Goal: Transaction & Acquisition: Purchase product/service

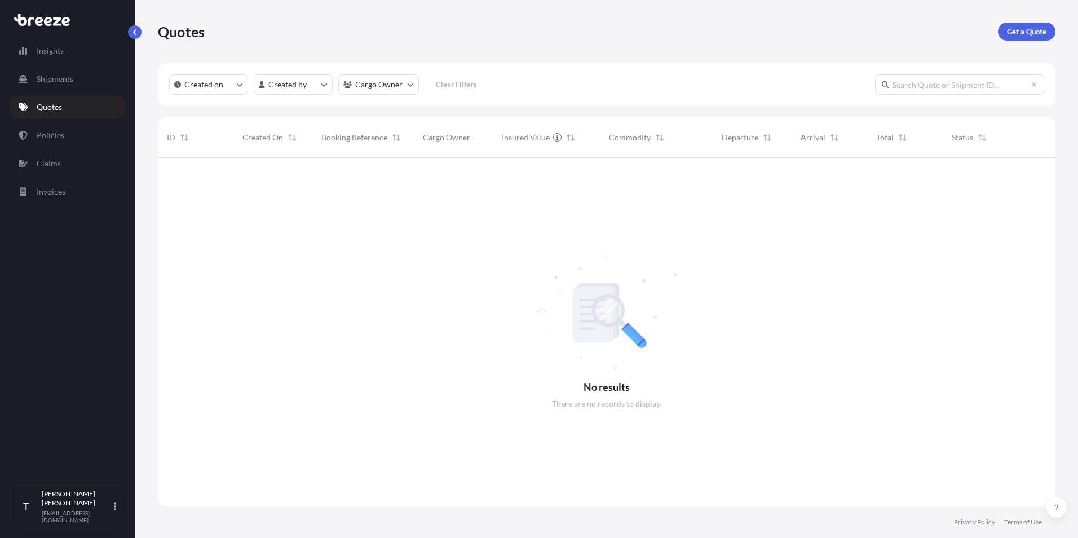
scroll to position [380, 889]
click at [1011, 26] on p "Get a Quote" at bounding box center [1026, 31] width 39 height 11
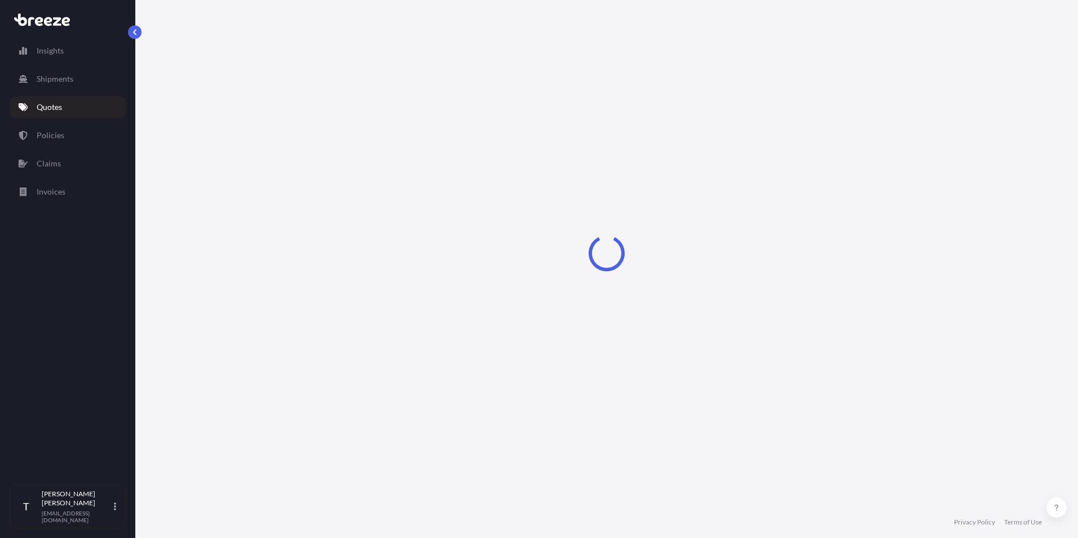
select select "Sea"
select select "1"
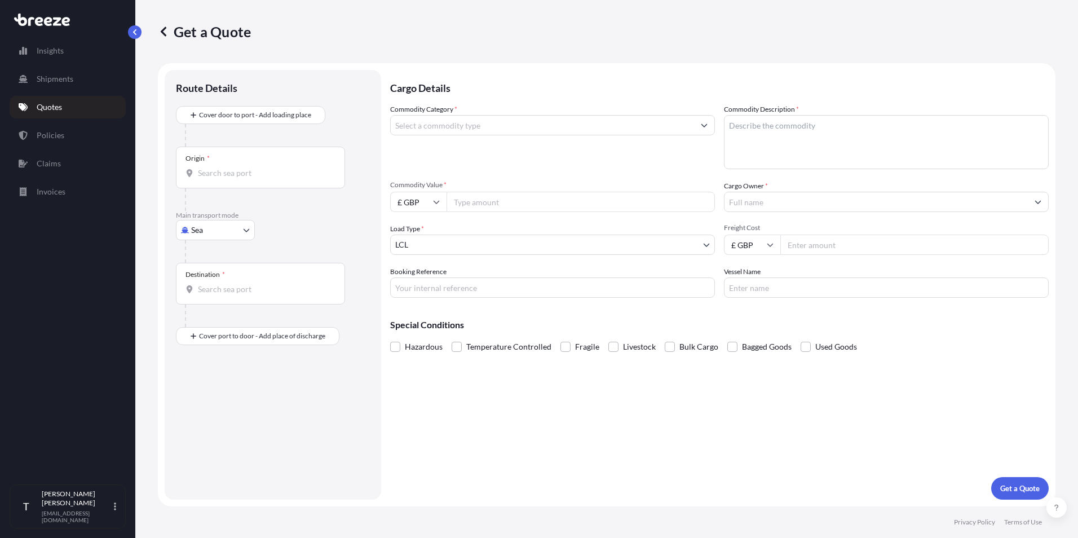
click at [444, 122] on input "Commodity Category *" at bounding box center [542, 125] width 303 height 20
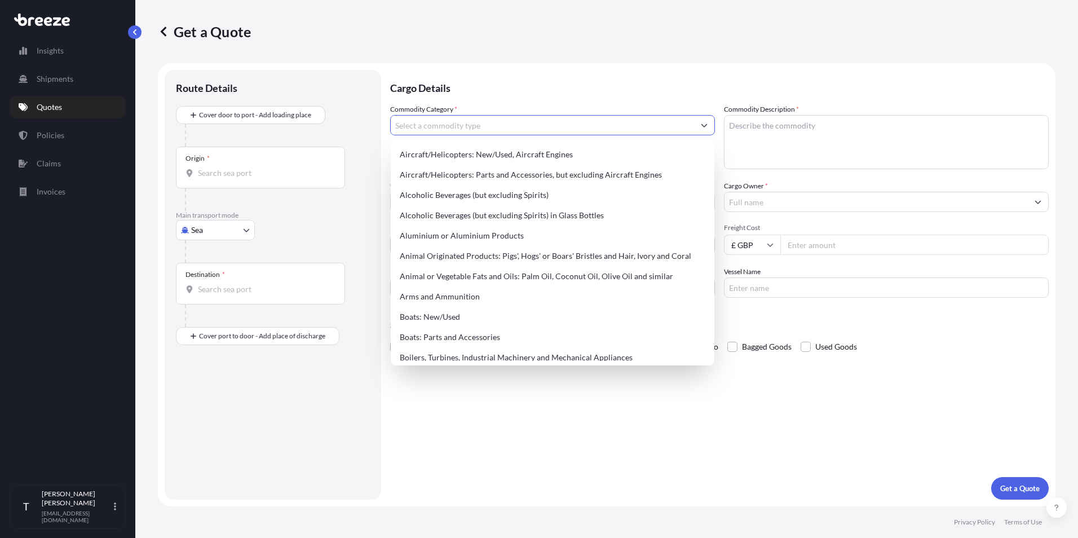
click at [490, 94] on p "Cargo Details" at bounding box center [719, 87] width 658 height 34
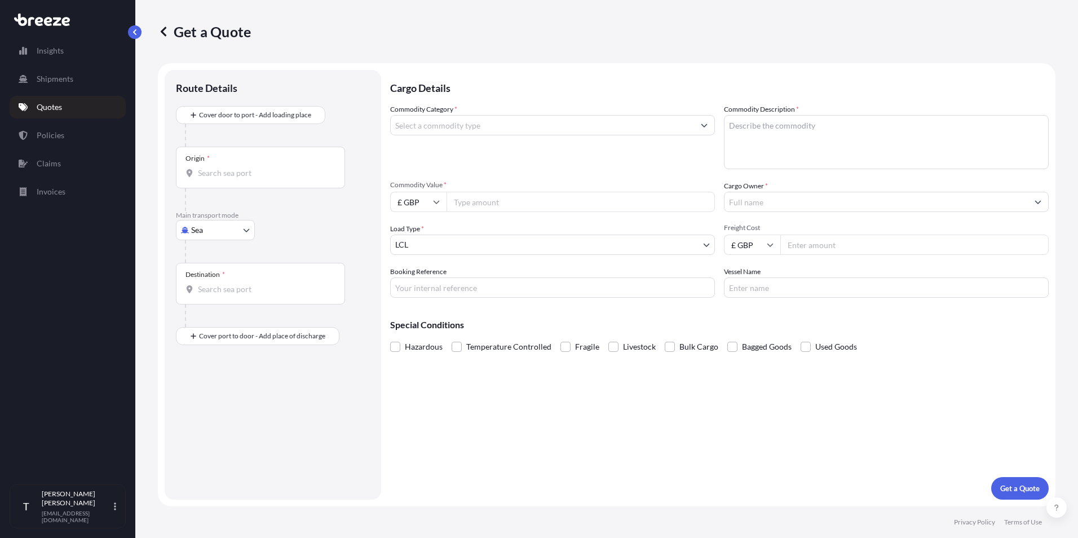
click at [247, 228] on body "Insights Shipments Quotes Policies Claims Invoices T [PERSON_NAME] [EMAIL_ADDRE…" at bounding box center [539, 269] width 1078 height 538
click at [241, 276] on div "Air" at bounding box center [215, 279] width 70 height 20
select select "Air"
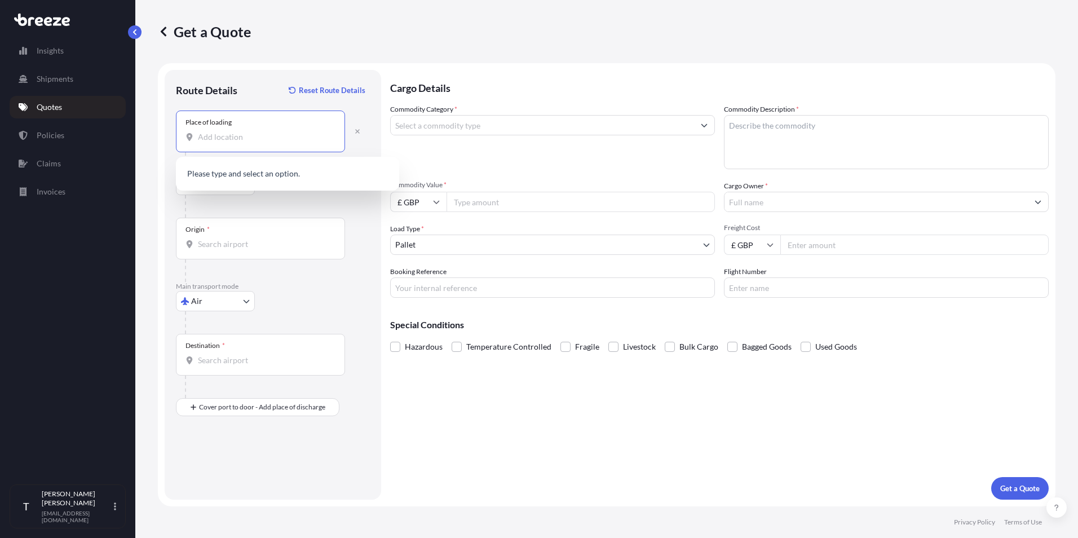
click at [247, 138] on input "Place of loading" at bounding box center [264, 136] width 133 height 11
click at [254, 179] on span "[STREET_ADDRESS]" at bounding box center [249, 174] width 70 height 11
type input "[STREET_ADDRESS]"
click at [256, 238] on input "Origin *" at bounding box center [264, 243] width 133 height 11
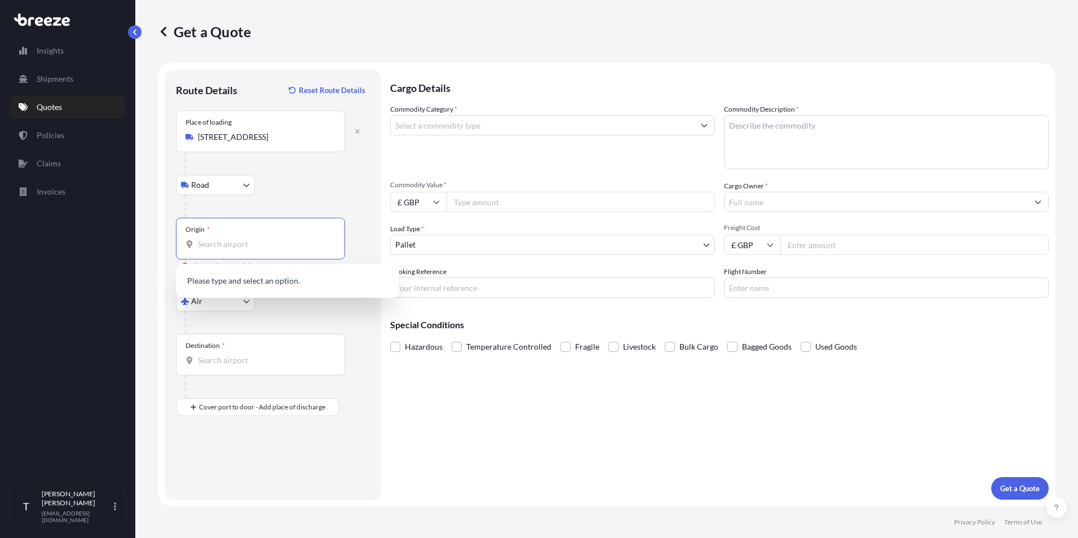
click at [264, 241] on input "Origin * Please select an origin" at bounding box center [264, 243] width 133 height 11
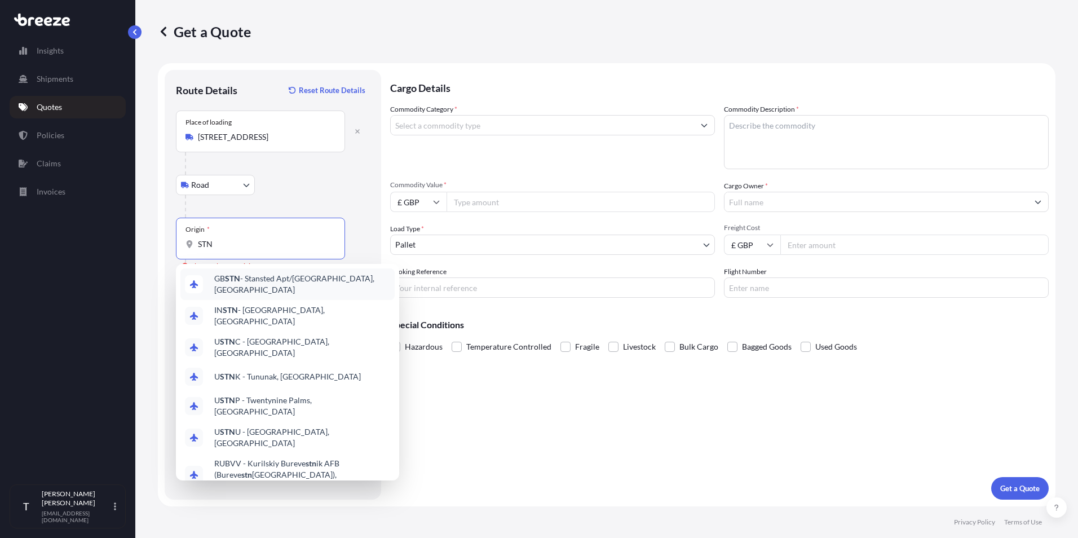
click at [266, 282] on span "GB STN - Stansted Apt/[GEOGRAPHIC_DATA], [GEOGRAPHIC_DATA]" at bounding box center [302, 284] width 176 height 23
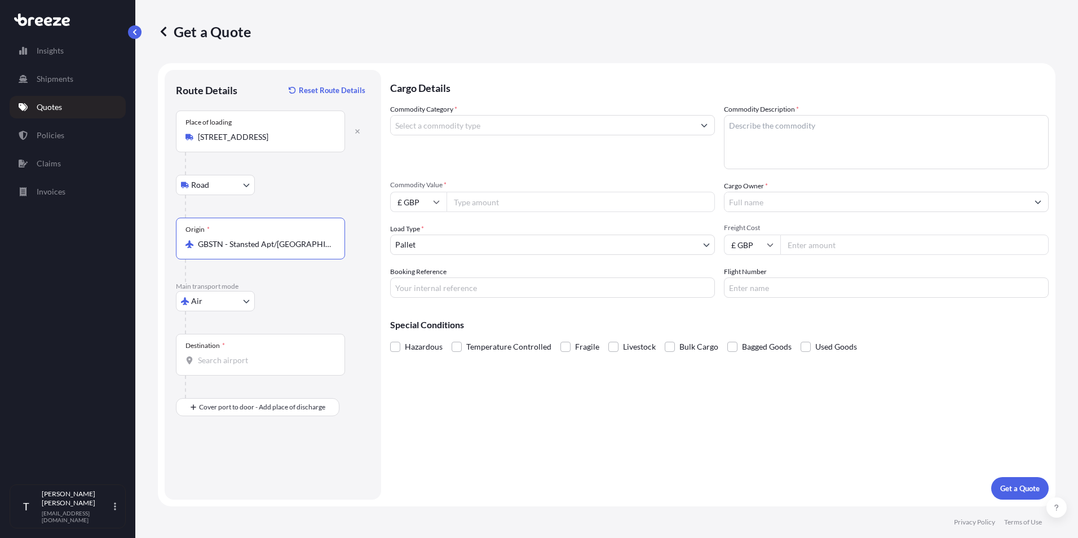
type input "GBSTN - Stansted Apt/[GEOGRAPHIC_DATA], [GEOGRAPHIC_DATA]"
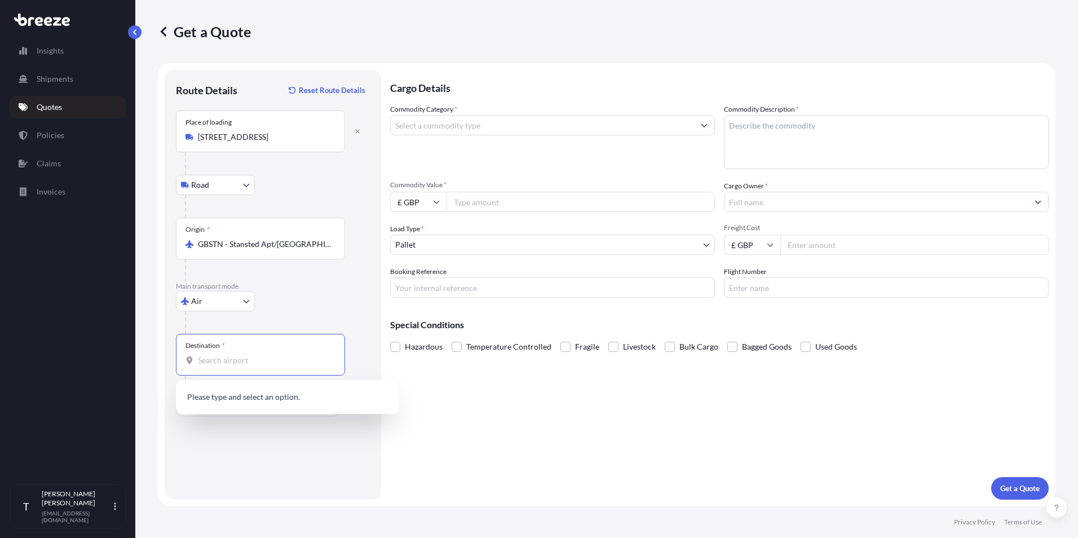
click at [255, 357] on input "Destination *" at bounding box center [264, 359] width 133 height 11
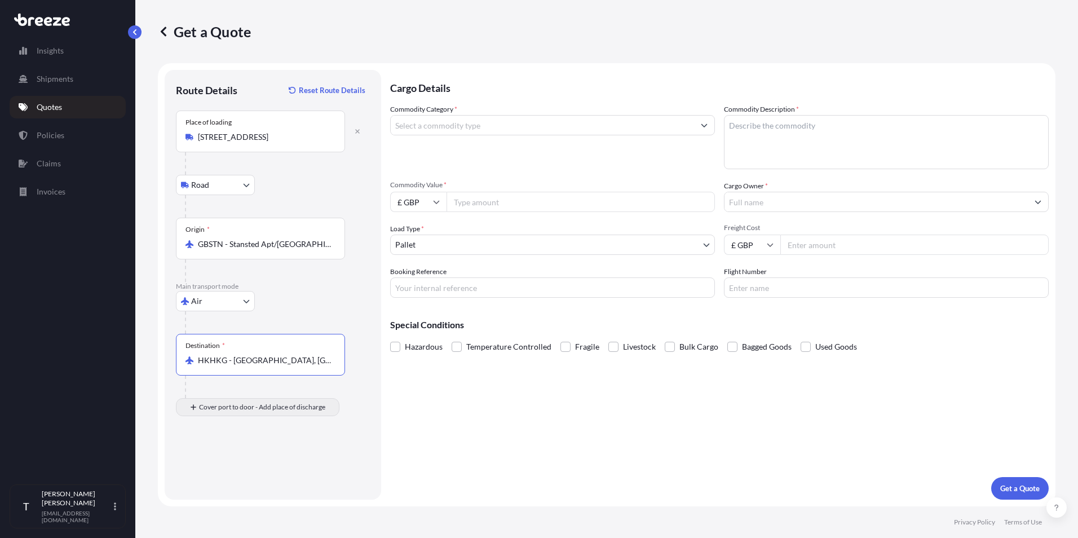
type input "HKHKG - [GEOGRAPHIC_DATA], [GEOGRAPHIC_DATA]"
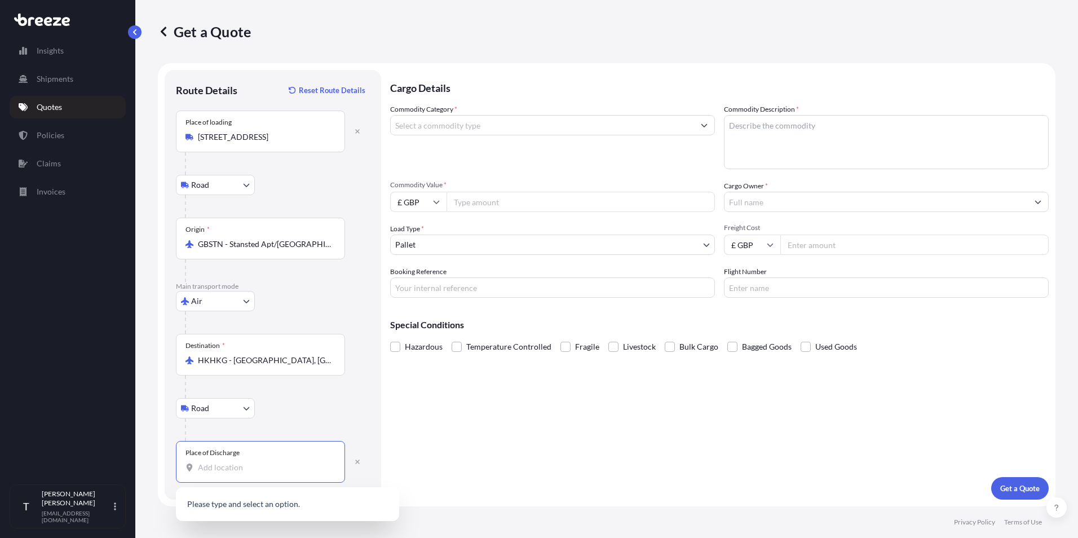
click at [245, 471] on input "Place of Discharge" at bounding box center [264, 467] width 133 height 11
paste input "[STREET_ADDRESS][PERSON_NAME]"
click at [311, 500] on span "[STREET_ADDRESS][PERSON_NAME][PERSON_NAME]" at bounding box center [302, 507] width 176 height 23
type input "[STREET_ADDRESS][PERSON_NAME][PERSON_NAME]"
click at [486, 128] on input "Commodity Category *" at bounding box center [542, 125] width 303 height 20
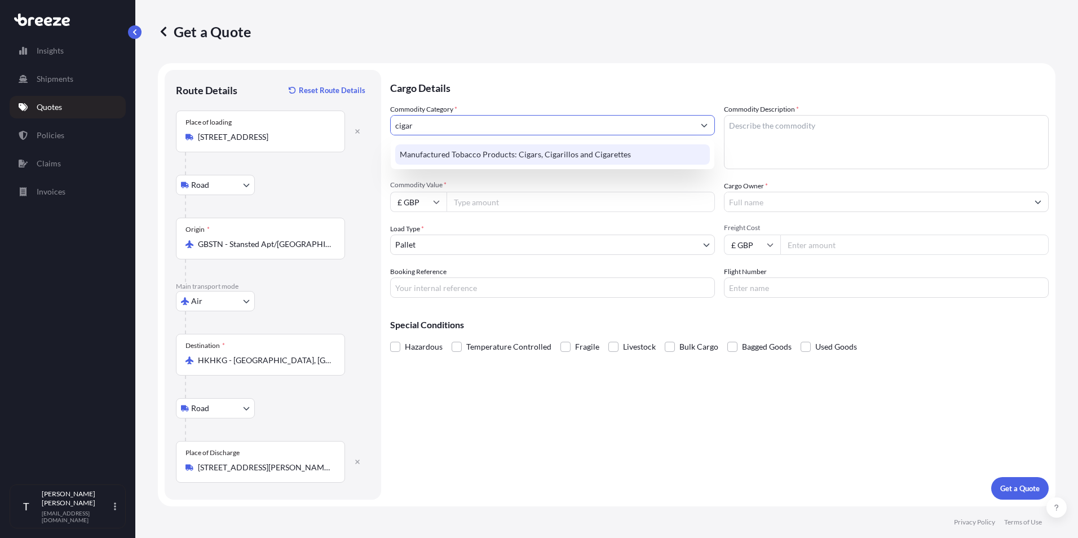
click at [492, 149] on div "Manufactured Tobacco Products: Cigars, Cigarillos and Cigarettes" at bounding box center [552, 154] width 314 height 20
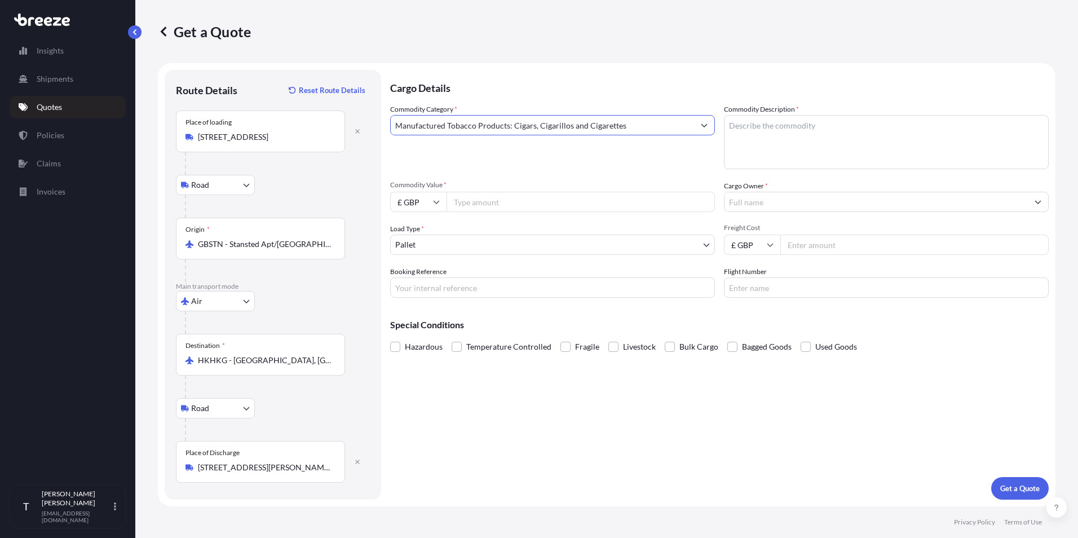
type input "Manufactured Tobacco Products: Cigars, Cigarillos and Cigarettes"
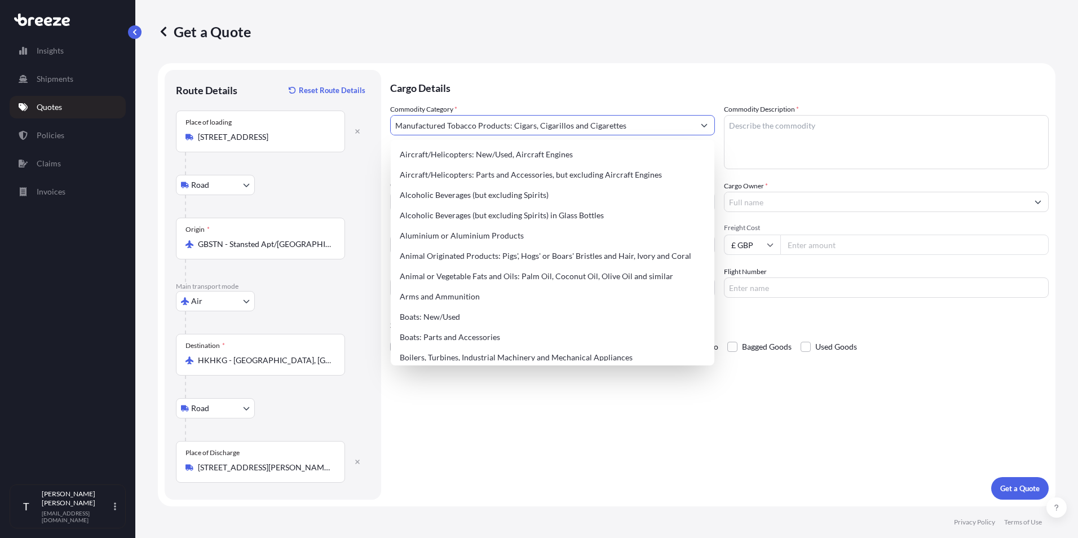
click at [756, 128] on textarea "Commodity Description *" at bounding box center [886, 142] width 325 height 54
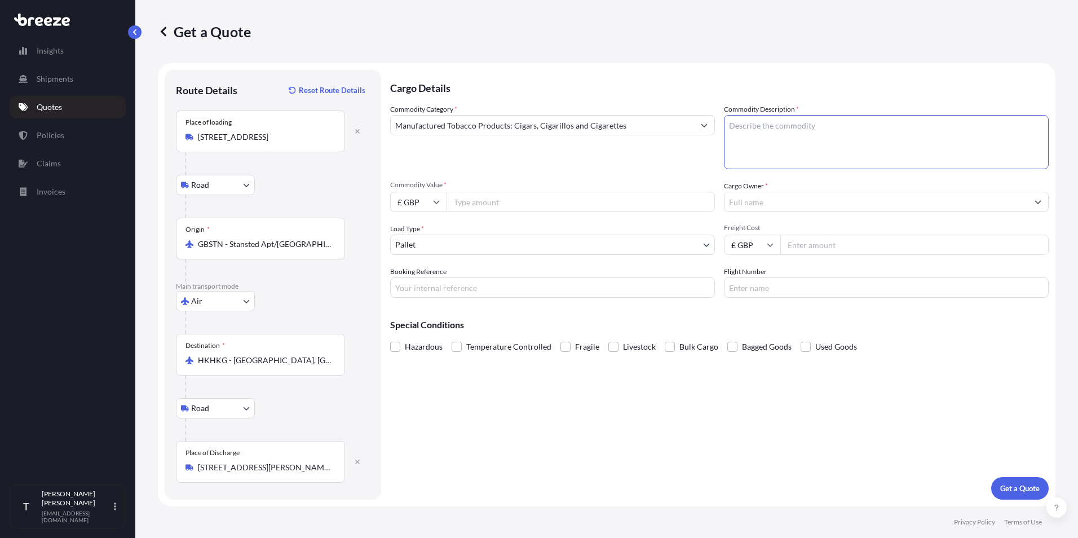
paste textarea "Cigar - Cases Brown/ Gold"
type textarea "Cigar - Cases Brown/ Gold"
click at [478, 203] on input "Commodity Value *" at bounding box center [580, 202] width 268 height 20
type input "7080"
click at [486, 171] on div "Commodity Category * Manufactured Tobacco Products: Cigars, Cigarillos and Ciga…" at bounding box center [719, 201] width 658 height 194
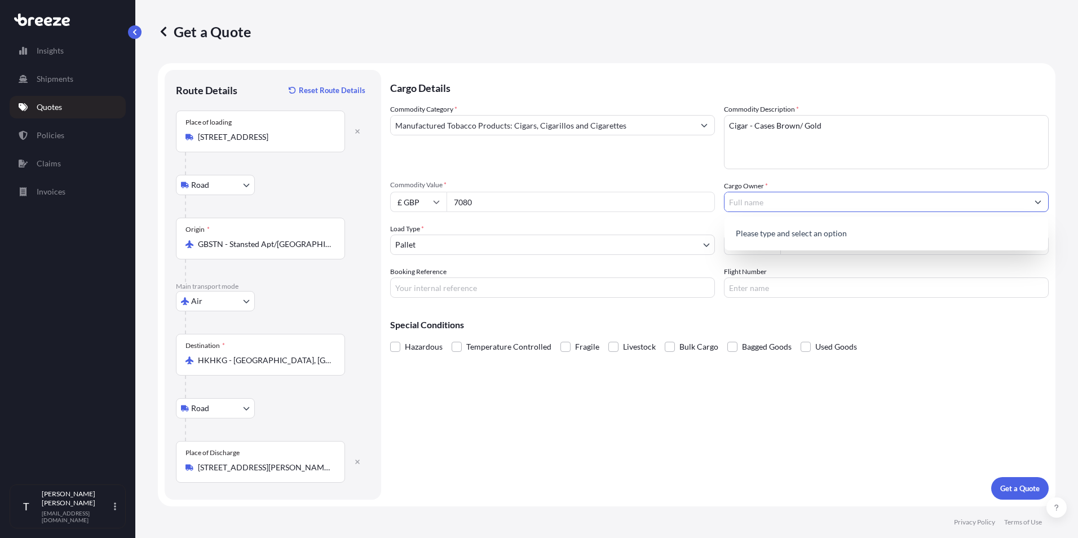
click at [799, 203] on input "Cargo Owner *" at bounding box center [875, 202] width 303 height 20
click at [798, 233] on span "Add new "[PERSON_NAME] Ltd"" at bounding box center [790, 230] width 115 height 11
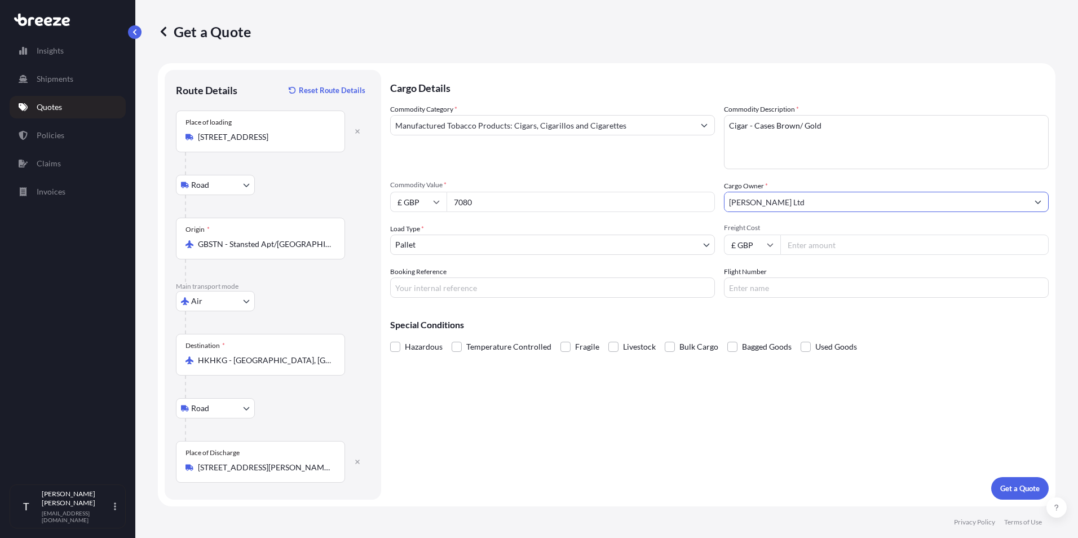
type input "[PERSON_NAME] Ltd"
click at [454, 249] on body "0 options available. 1 option available. 0 options available. 1 option availabl…" at bounding box center [539, 269] width 1078 height 538
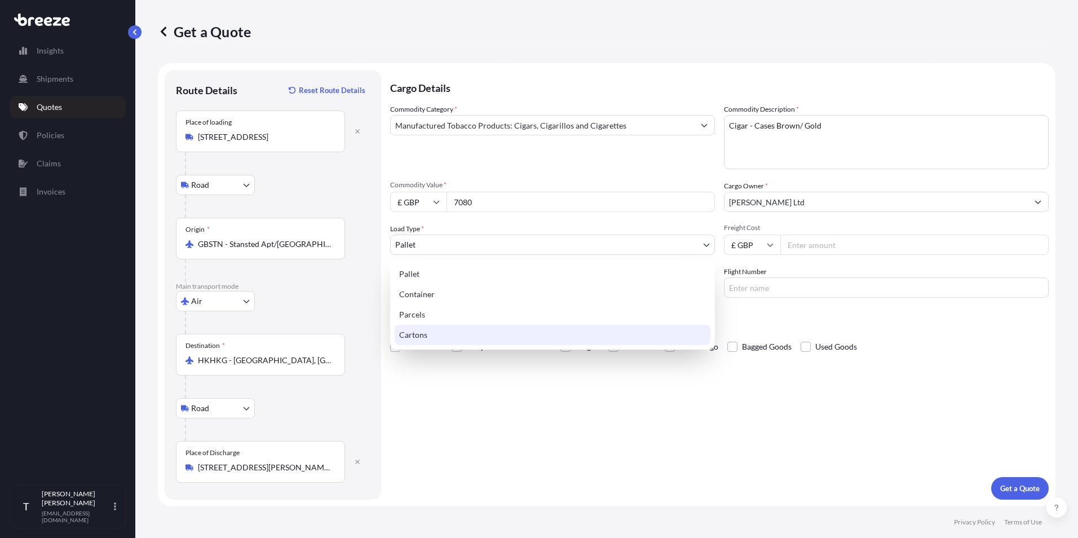
click at [451, 329] on div "Cartons" at bounding box center [553, 335] width 316 height 20
select select "4"
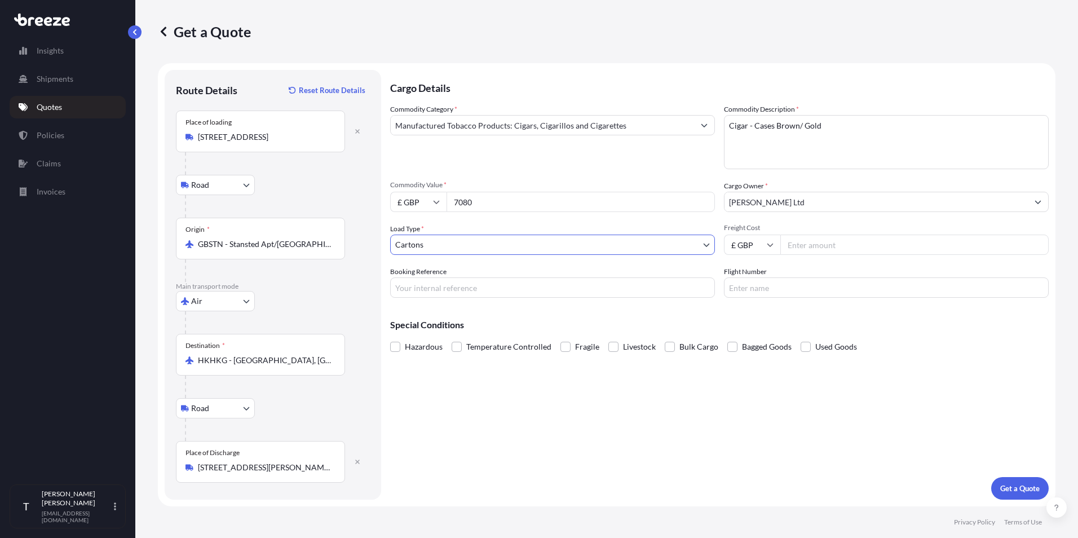
click at [798, 237] on input "Freight Cost" at bounding box center [914, 244] width 268 height 20
type input "138.81"
click at [874, 462] on div "Cargo Details Commodity Category * Manufactured Tobacco Products: Cigars, Cigar…" at bounding box center [719, 284] width 658 height 429
click at [495, 292] on input "Booking Reference" at bounding box center [552, 287] width 325 height 20
type input "1123186"
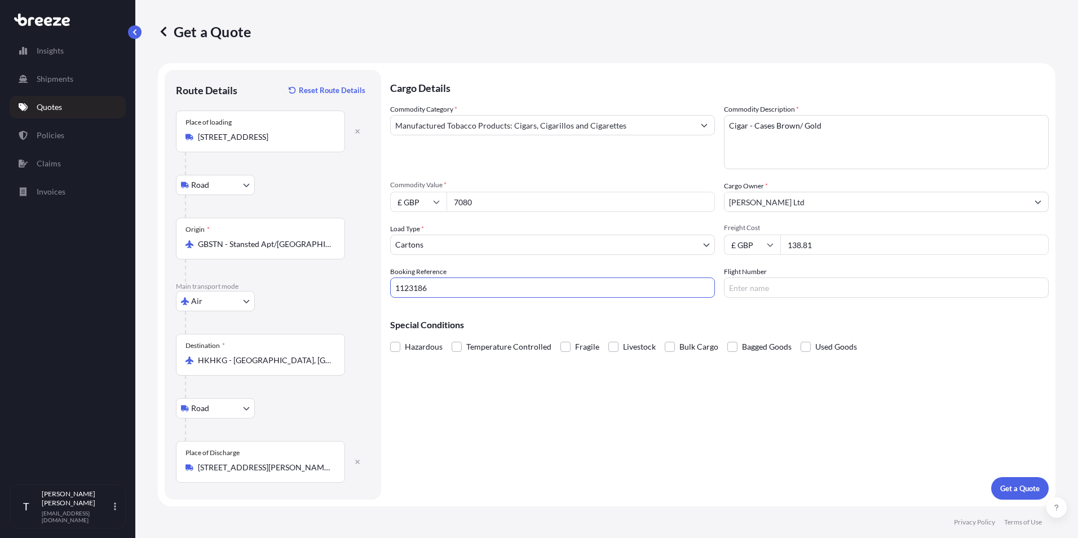
click at [759, 287] on input "Flight Number" at bounding box center [886, 287] width 325 height 20
click at [700, 307] on div "Special Conditions Hazardous Temperature Controlled Fragile Livestock Bulk Carg…" at bounding box center [719, 331] width 658 height 48
click at [1039, 488] on p "Get a Quote" at bounding box center [1019, 487] width 39 height 11
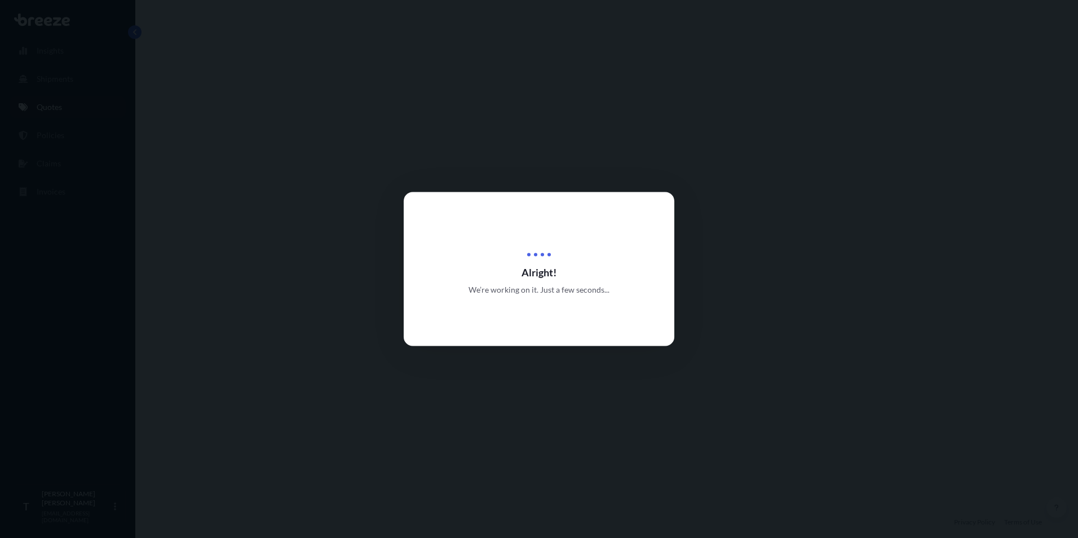
select select "Road"
select select "Air"
select select "Road"
select select "4"
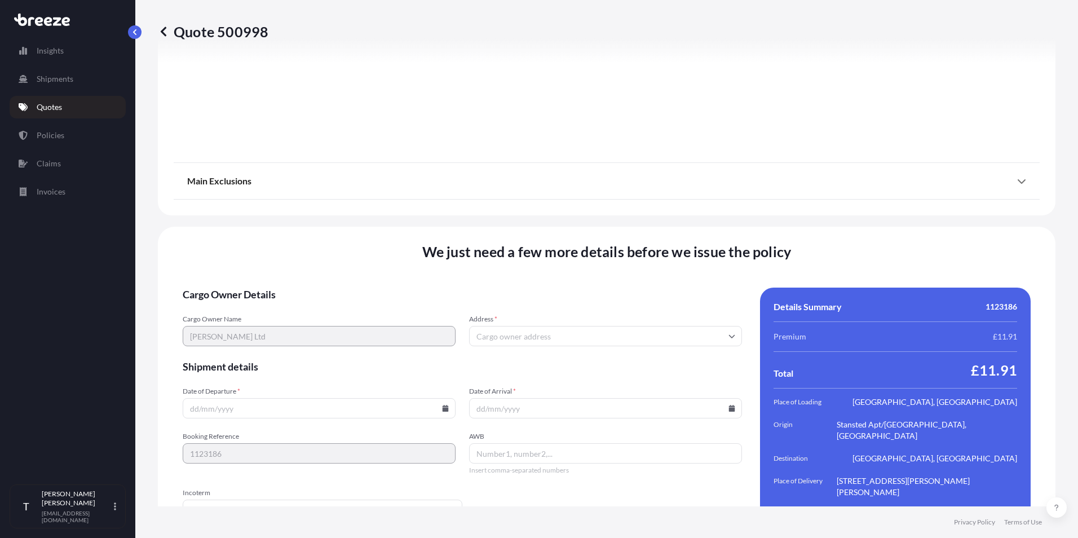
scroll to position [1474, 0]
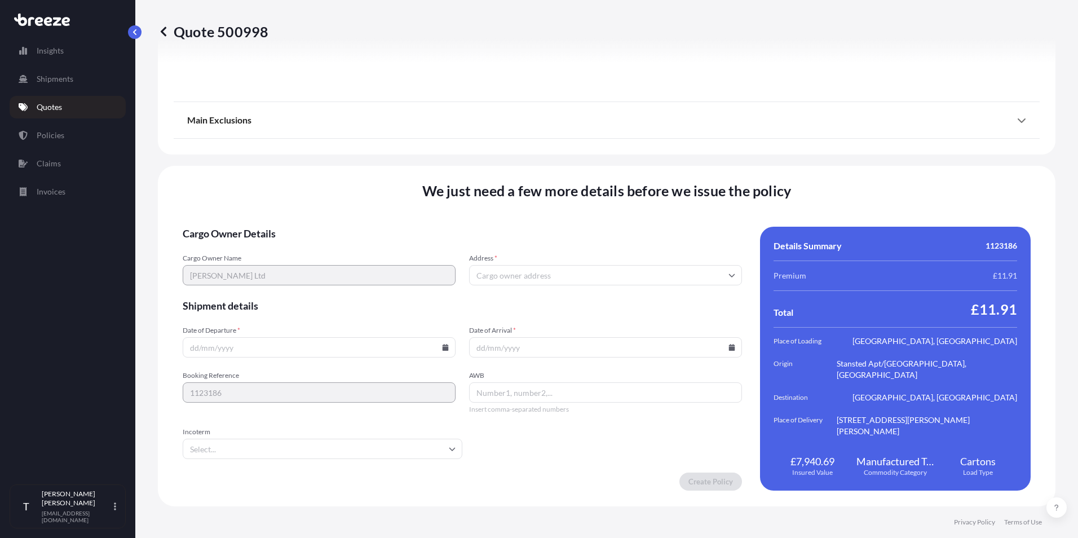
click at [506, 277] on input "Address *" at bounding box center [605, 275] width 273 height 20
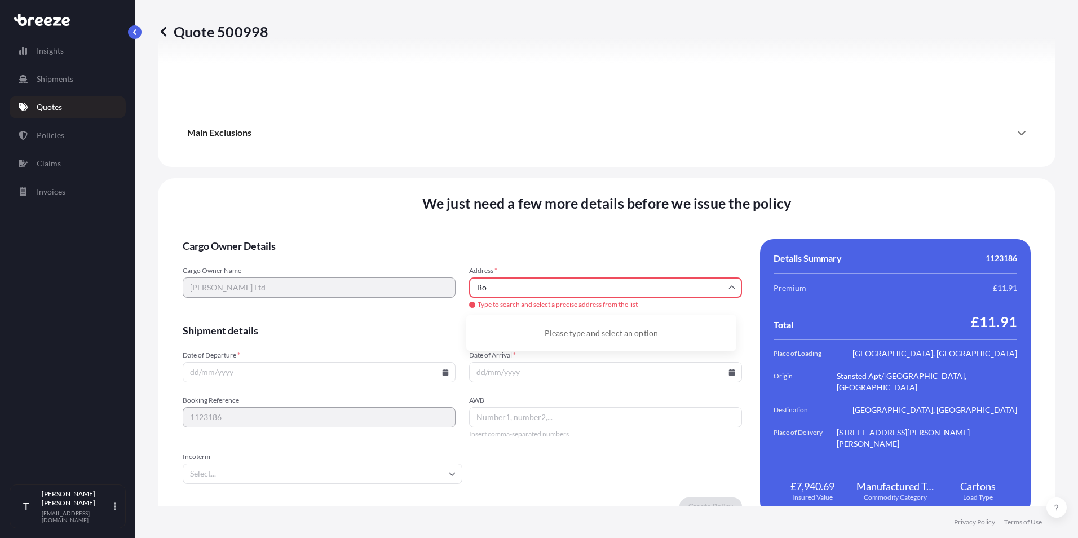
type input "B"
click at [524, 331] on li "[STREET_ADDRESS]" at bounding box center [601, 329] width 261 height 21
type input "[STREET_ADDRESS]"
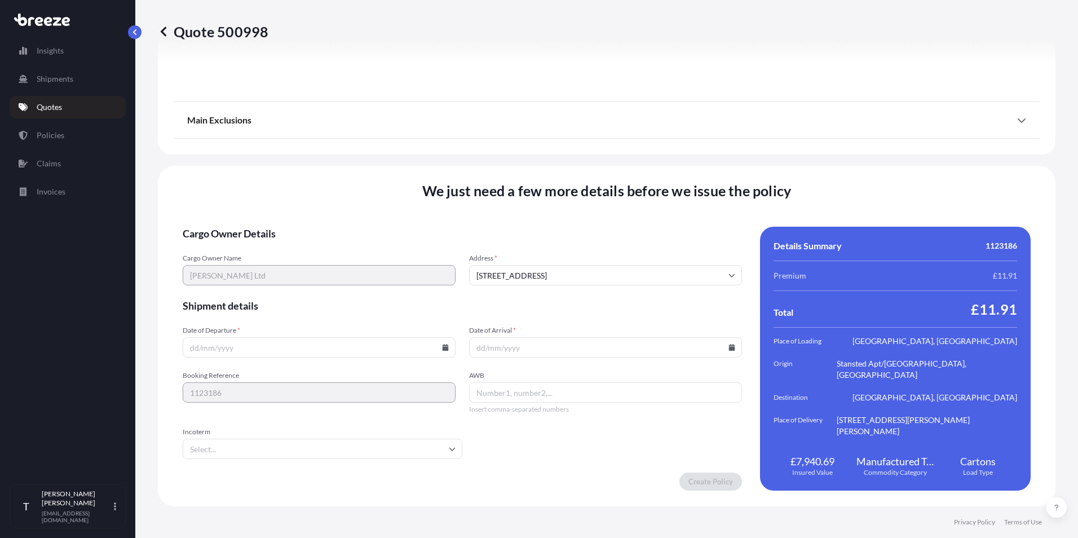
click at [311, 353] on input "Date of Departure *" at bounding box center [319, 347] width 273 height 20
click at [445, 347] on icon at bounding box center [445, 347] width 6 height 7
click at [294, 225] on button "8" at bounding box center [291, 225] width 18 height 18
type input "[DATE]"
click at [729, 347] on icon at bounding box center [732, 347] width 6 height 7
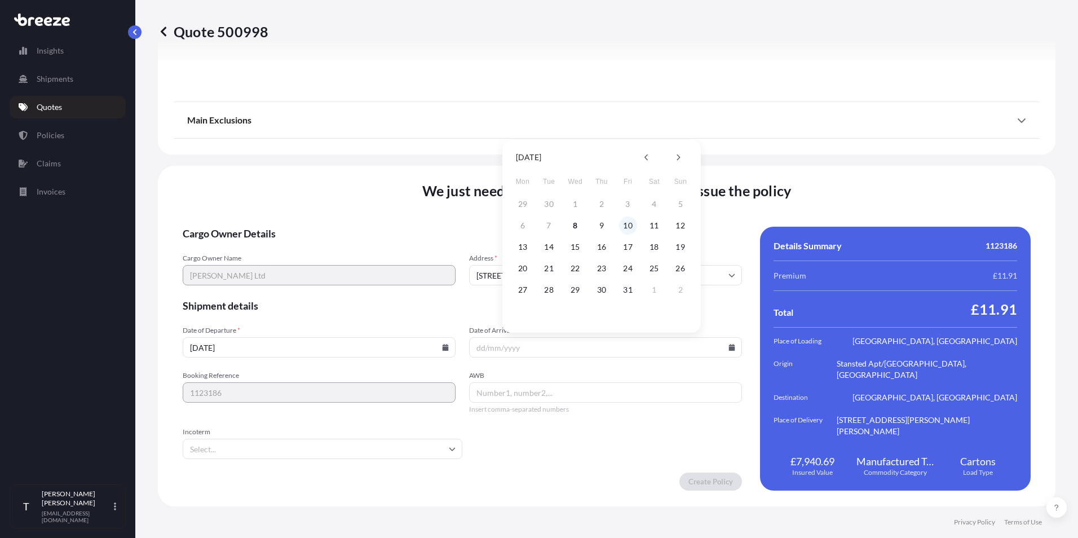
click at [633, 227] on button "10" at bounding box center [628, 225] width 18 height 18
type input "[DATE]"
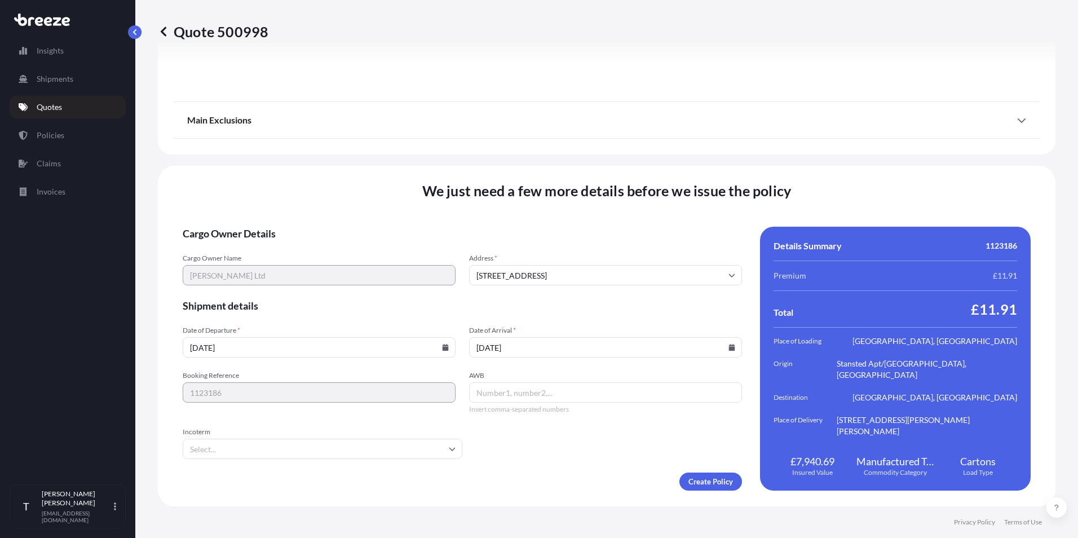
click at [544, 388] on input "AWB" at bounding box center [605, 392] width 273 height 20
paste input "1Z44VW68D990663280"
type input "1Z44VW68D990663280"
click at [561, 463] on form "Cargo Owner Details Cargo Owner Name [PERSON_NAME] Ltd Address * [GEOGRAPHIC_DA…" at bounding box center [462, 359] width 559 height 264
click at [301, 453] on input "Incoterm" at bounding box center [323, 448] width 280 height 20
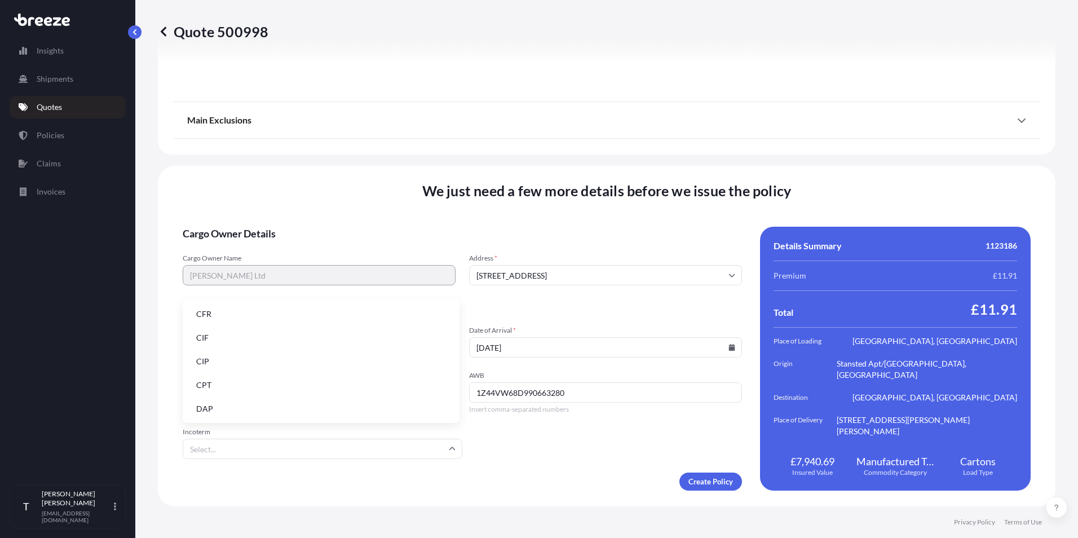
click at [304, 412] on li "DAP" at bounding box center [321, 408] width 268 height 21
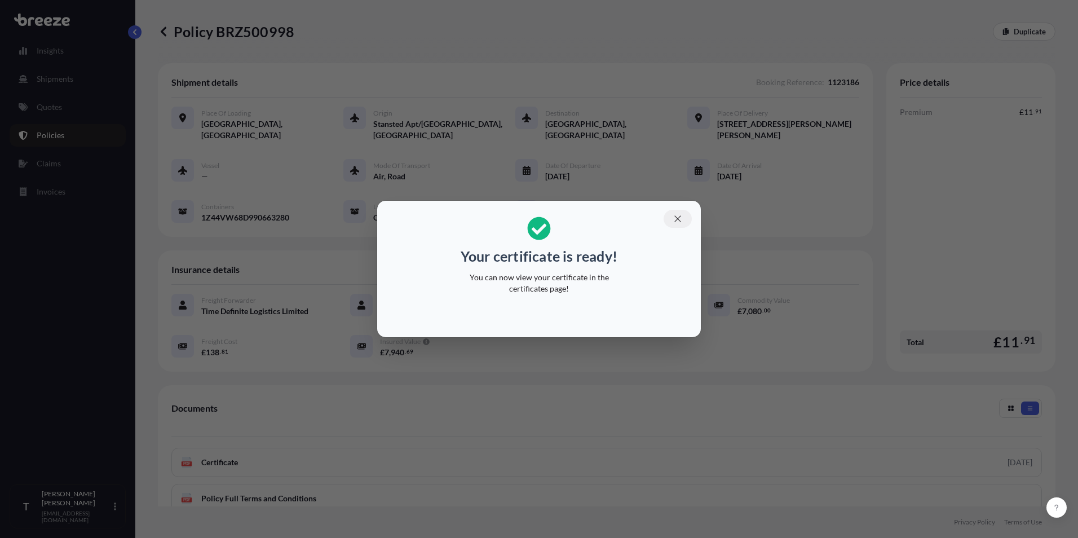
click at [676, 215] on icon "button" at bounding box center [677, 219] width 10 height 10
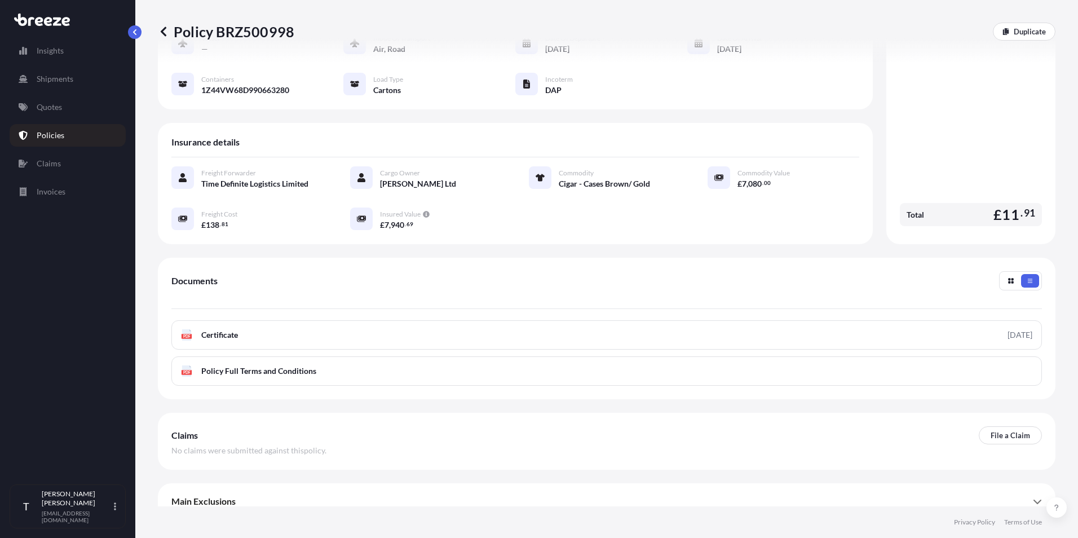
scroll to position [140, 0]
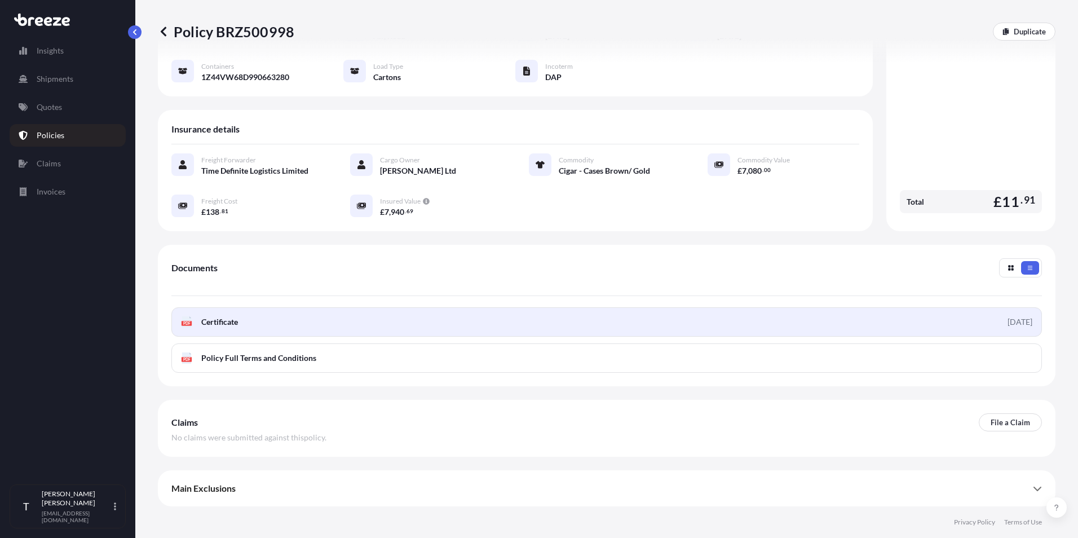
click at [556, 324] on link "PDF Certificate [DATE]" at bounding box center [606, 321] width 870 height 29
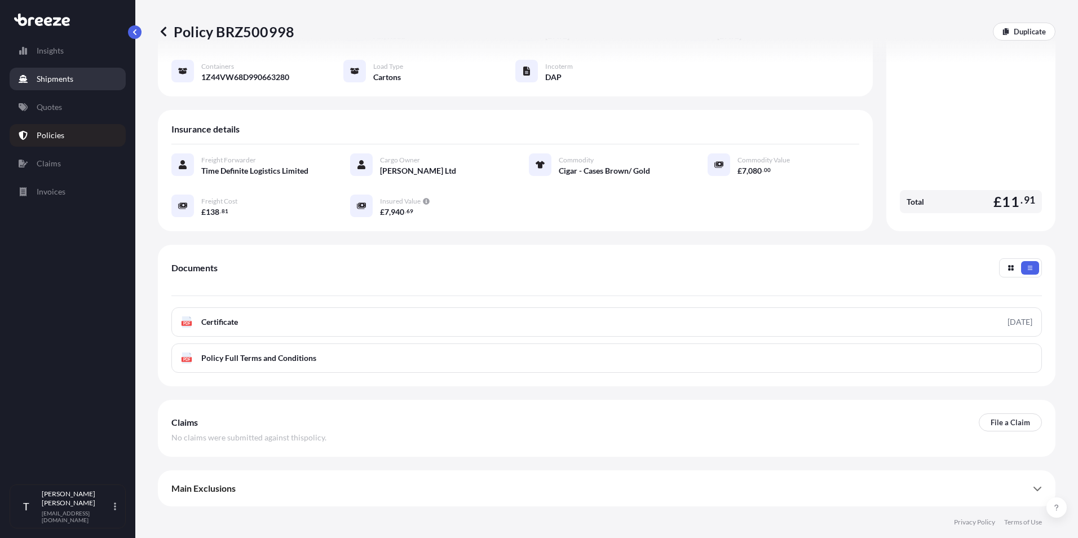
click at [45, 81] on p "Shipments" at bounding box center [55, 78] width 37 height 11
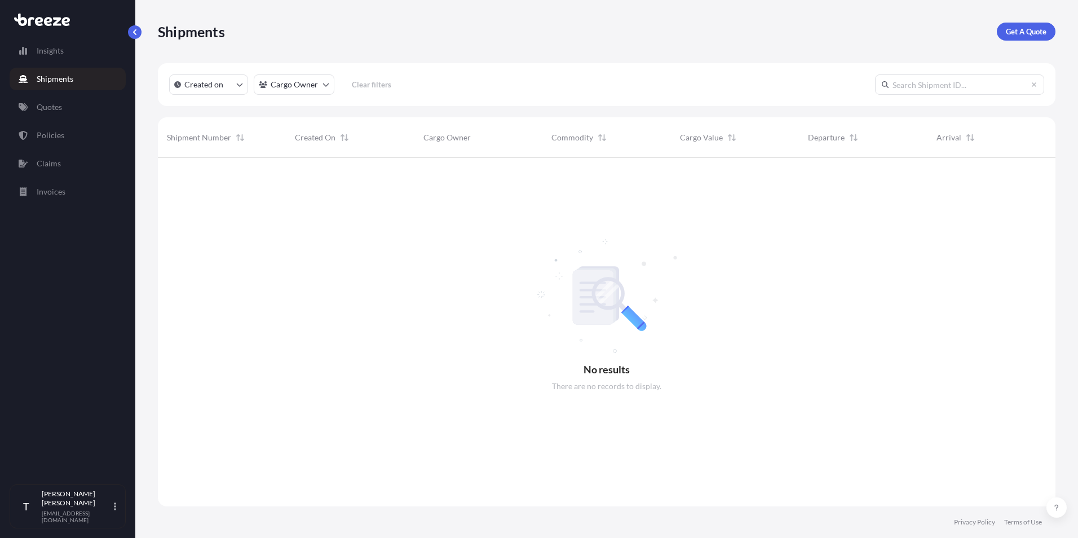
scroll to position [380, 889]
click at [48, 107] on p "Quotes" at bounding box center [49, 106] width 25 height 11
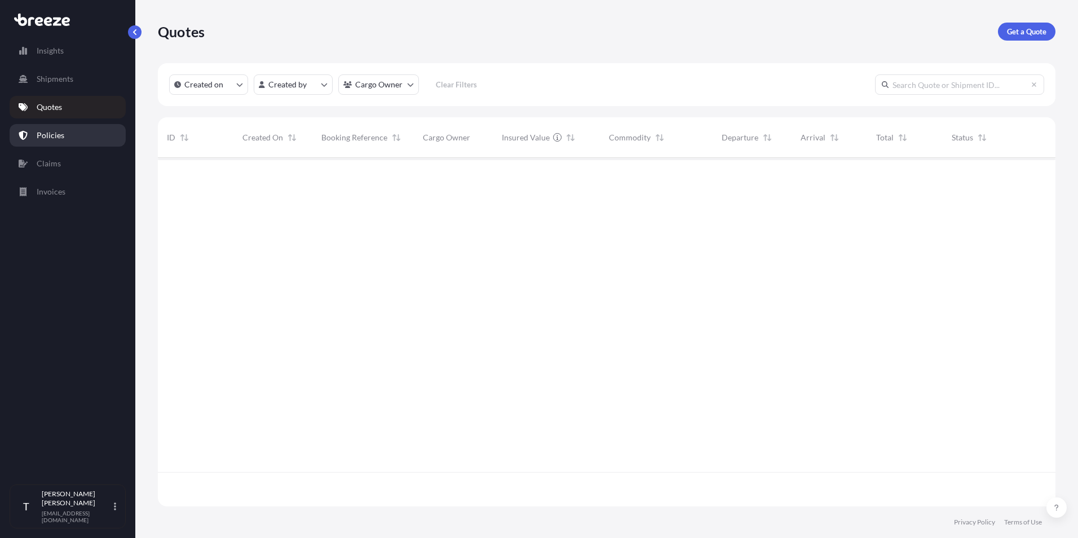
scroll to position [380, 889]
click at [55, 136] on p "Policies" at bounding box center [51, 135] width 28 height 11
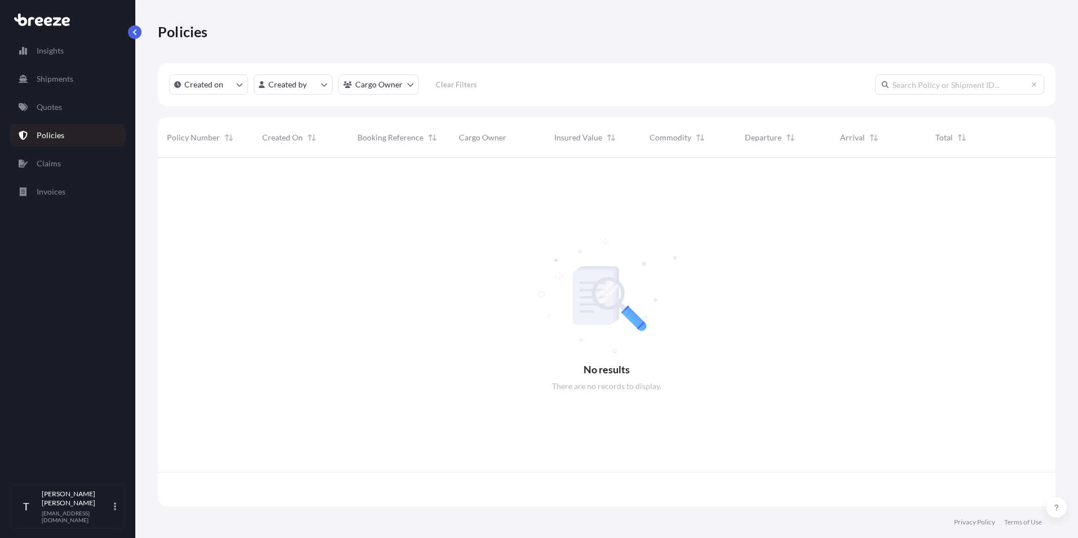
scroll to position [346, 889]
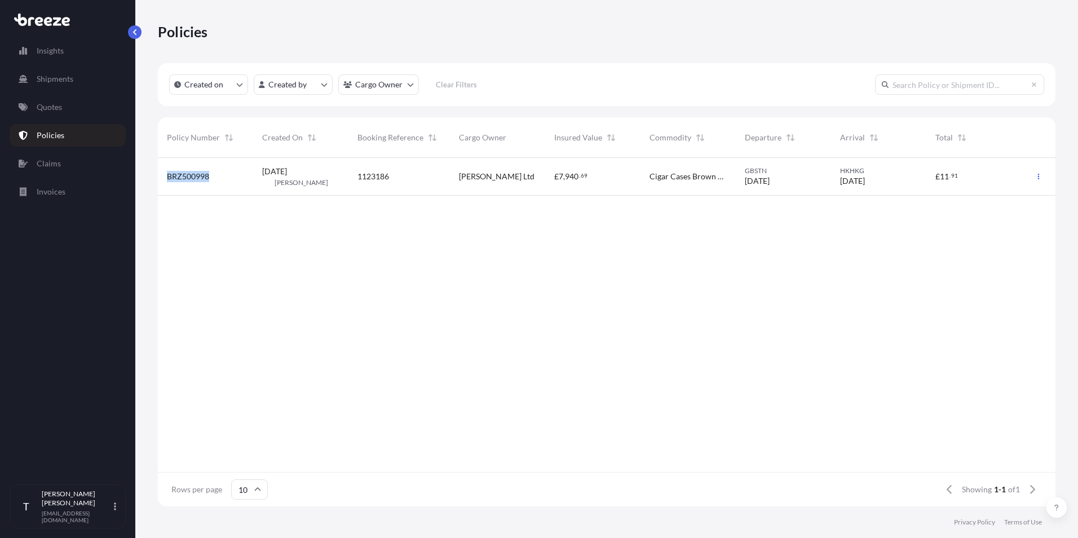
drag, startPoint x: 166, startPoint y: 177, endPoint x: 208, endPoint y: 177, distance: 42.3
click at [208, 177] on div "BRZ500998" at bounding box center [205, 177] width 95 height 38
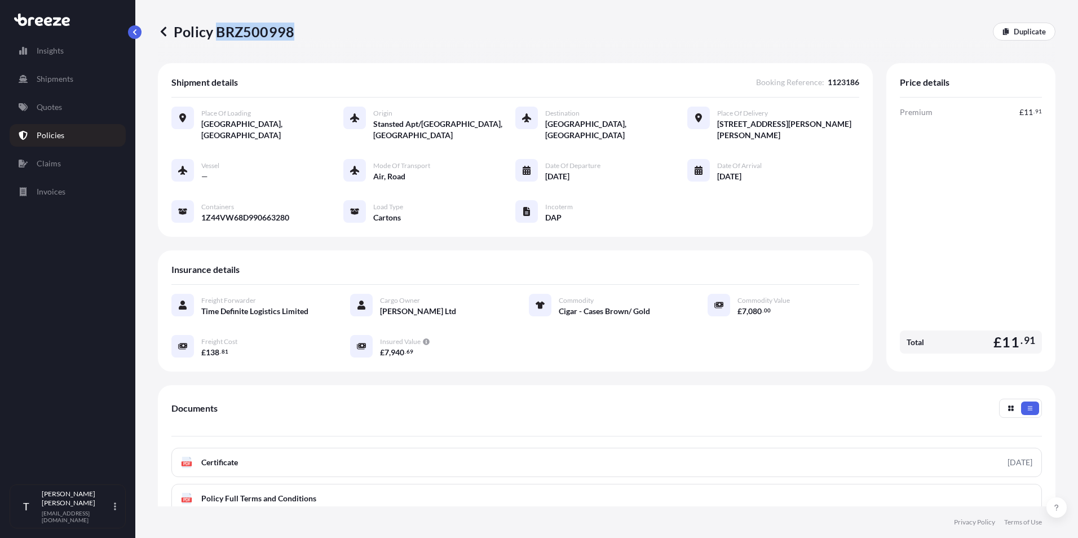
drag, startPoint x: 218, startPoint y: 33, endPoint x: 290, endPoint y: 34, distance: 72.7
click at [290, 34] on p "Policy BRZ500998" at bounding box center [226, 32] width 136 height 18
copy p "BRZ500998"
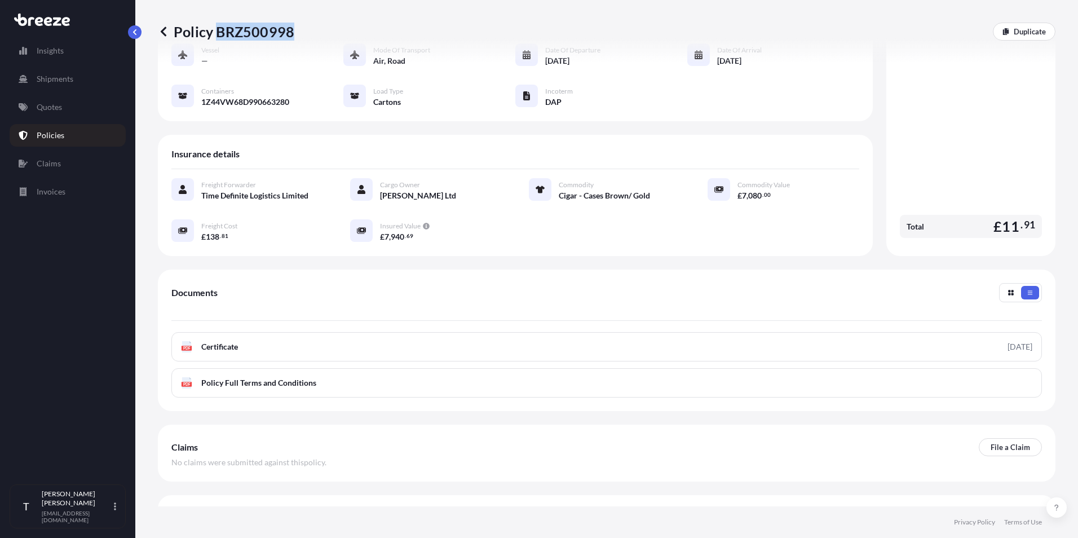
scroll to position [140, 0]
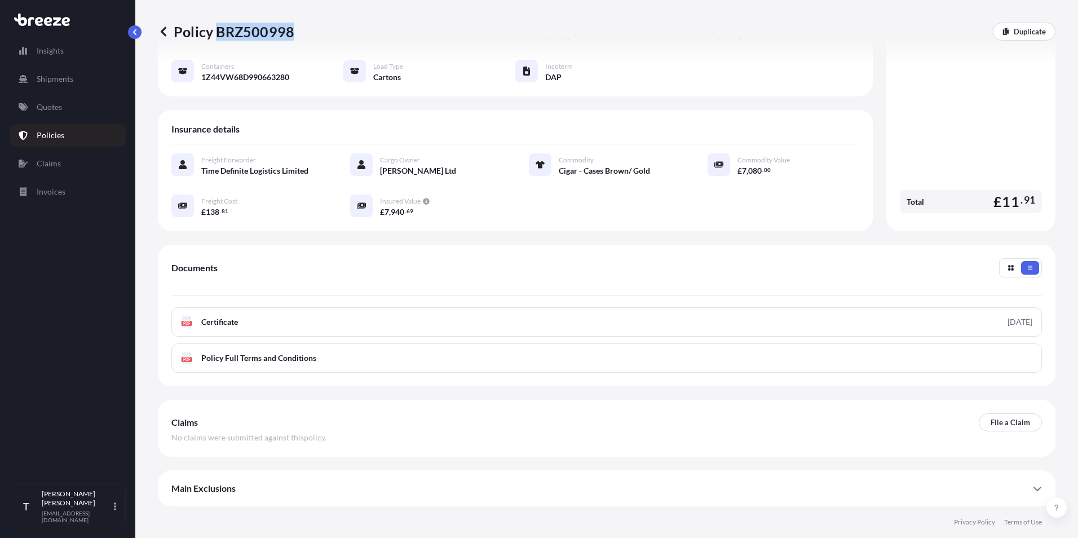
click at [1032, 486] on icon at bounding box center [1036, 488] width 9 height 9
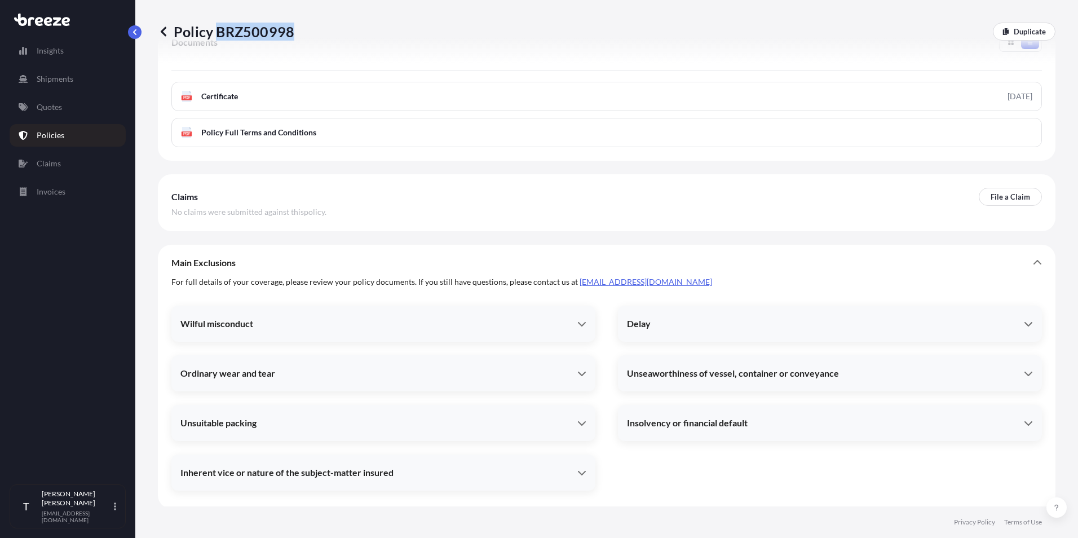
scroll to position [368, 0]
click at [577, 323] on icon at bounding box center [581, 321] width 9 height 9
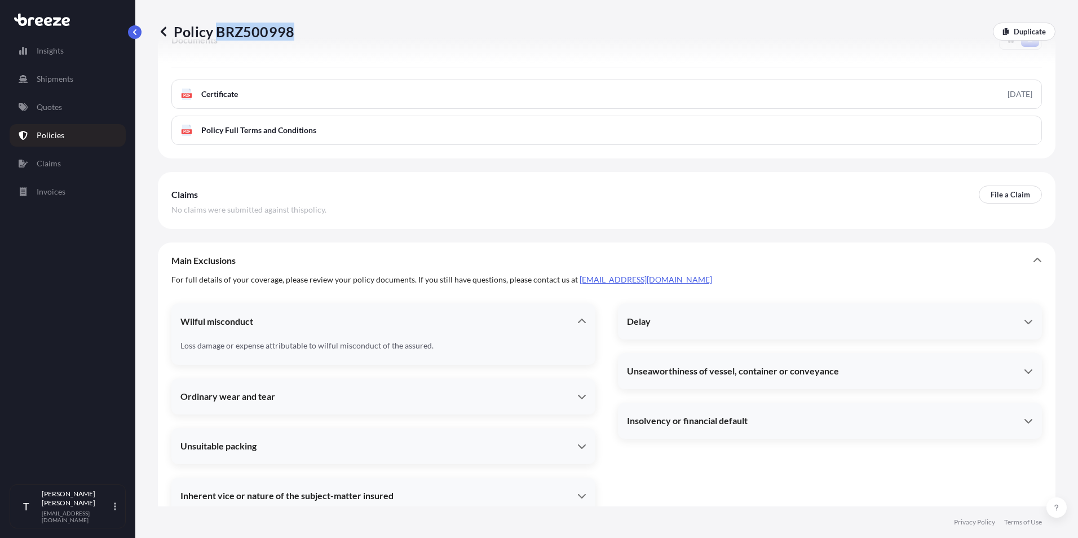
click at [577, 323] on icon at bounding box center [581, 321] width 9 height 9
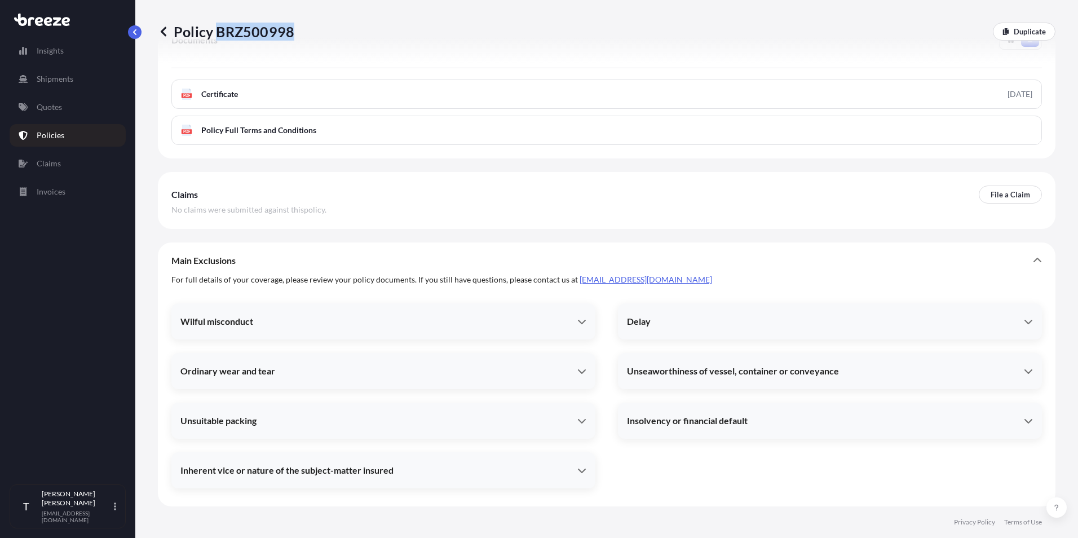
click at [578, 472] on icon at bounding box center [582, 470] width 8 height 5
click at [578, 472] on icon at bounding box center [581, 470] width 9 height 9
click at [1023, 318] on icon at bounding box center [1027, 321] width 9 height 9
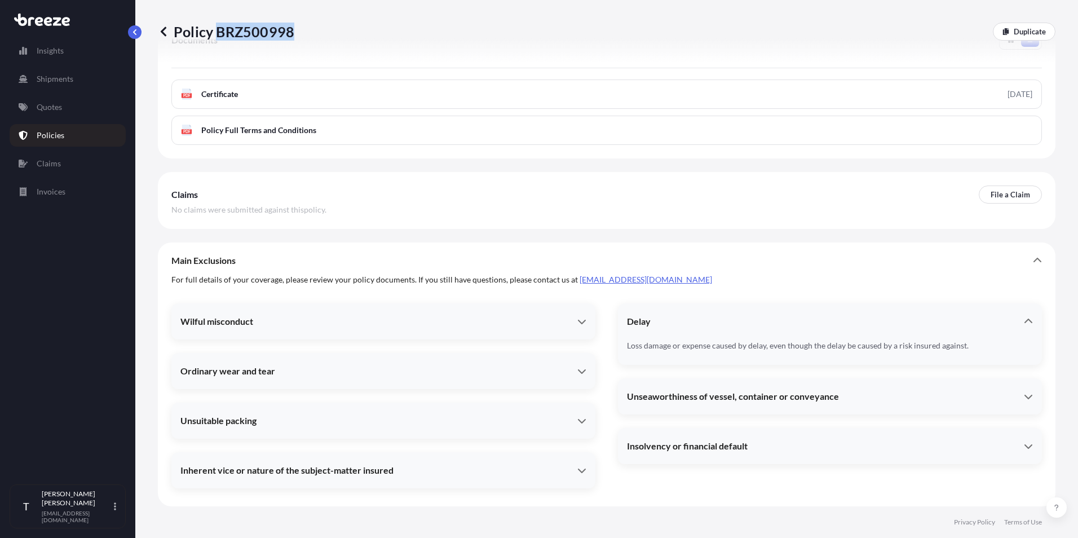
click at [1023, 318] on icon at bounding box center [1027, 321] width 9 height 9
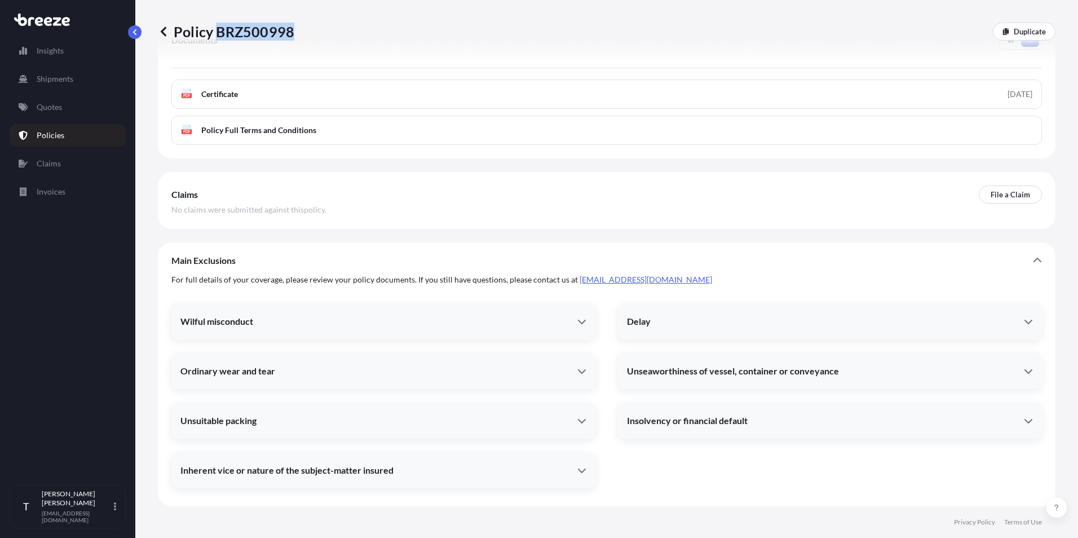
click at [577, 369] on icon at bounding box center [581, 370] width 9 height 9
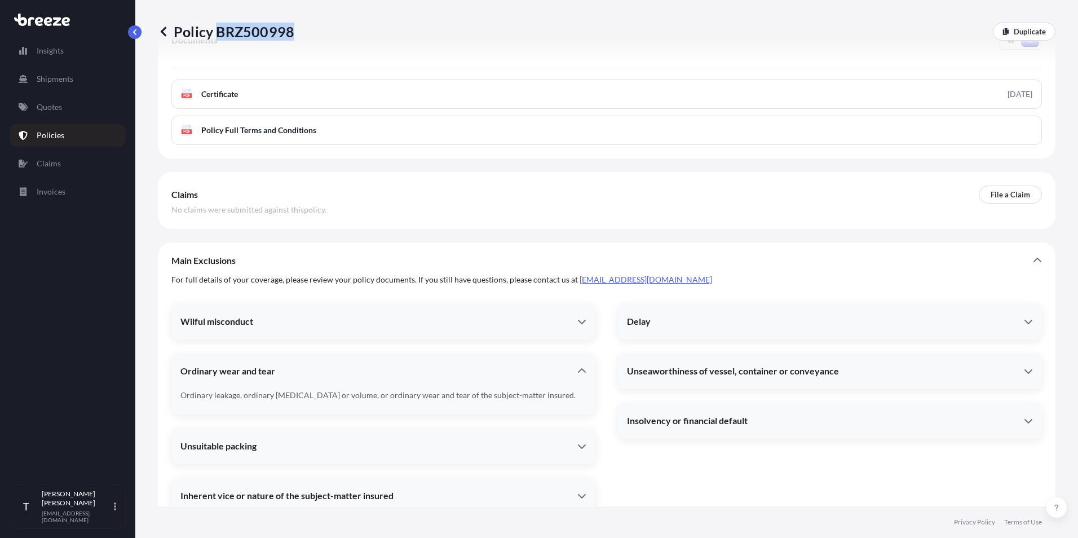
click at [577, 369] on icon at bounding box center [581, 370] width 9 height 9
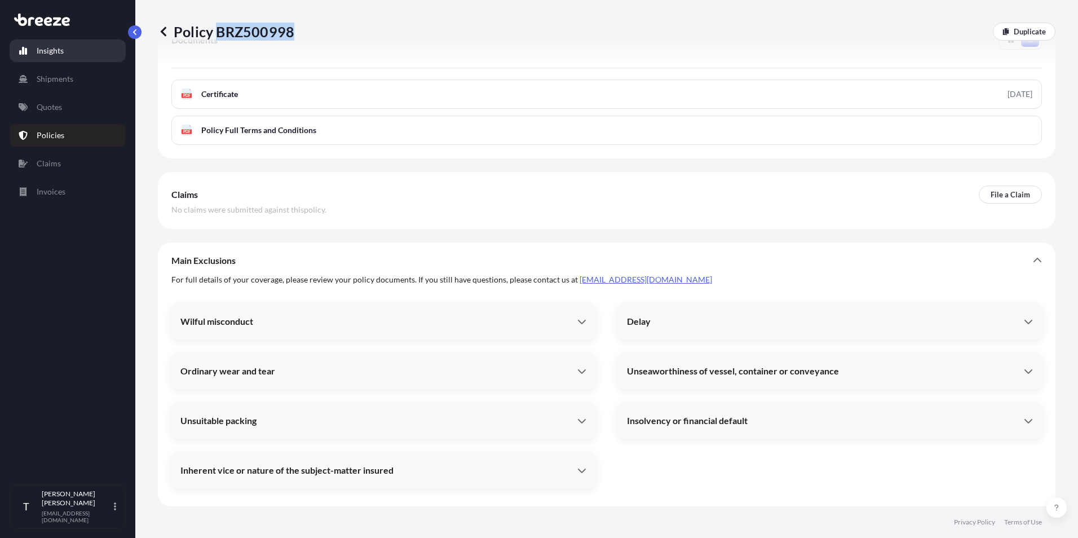
click at [51, 46] on p "Insights" at bounding box center [50, 50] width 27 height 11
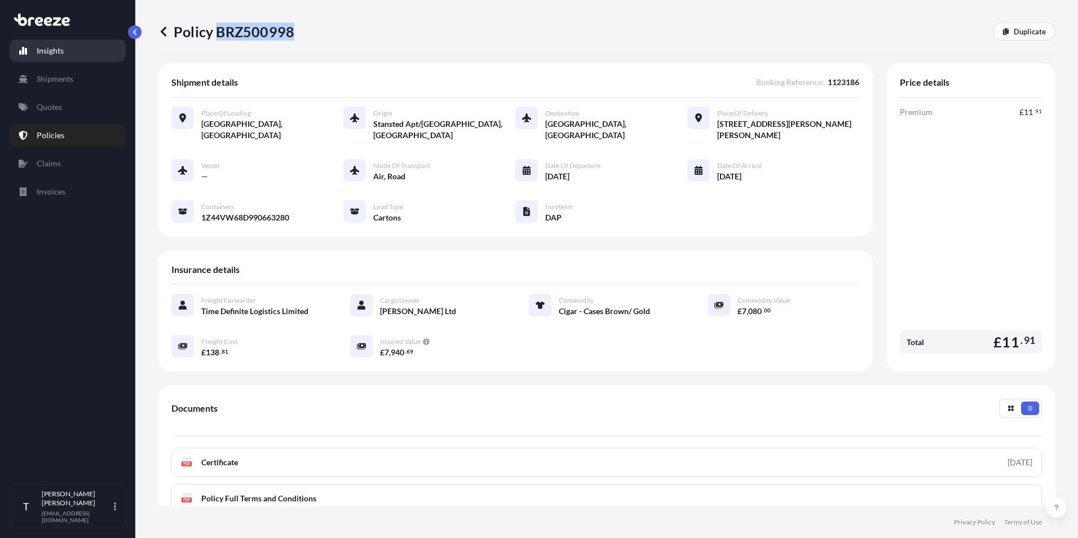
select select "2025"
